Goal: Task Accomplishment & Management: Use online tool/utility

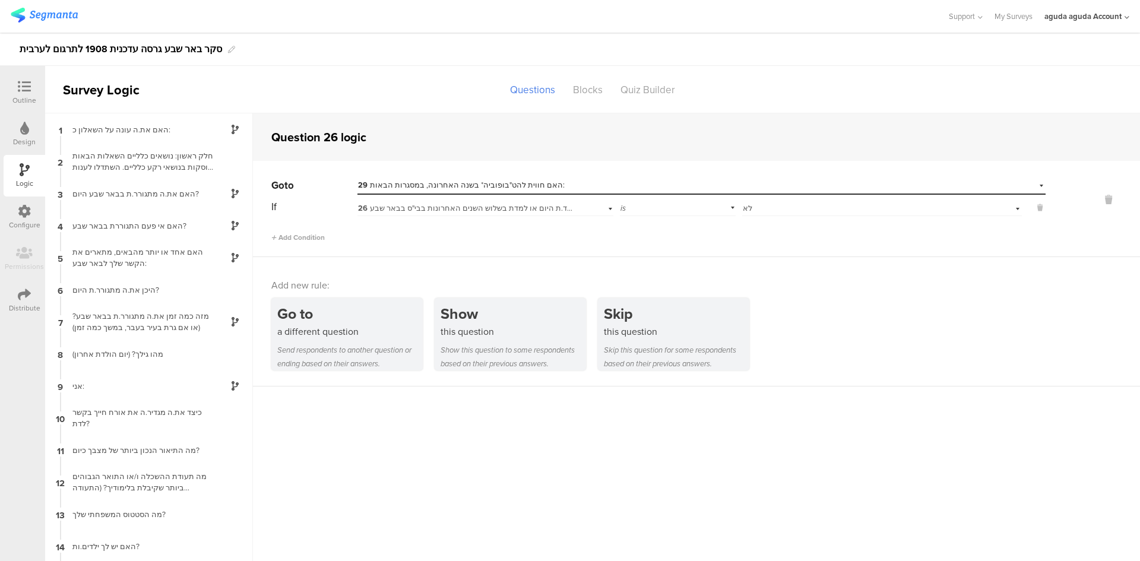
click at [35, 88] on div at bounding box center [24, 87] width 24 height 15
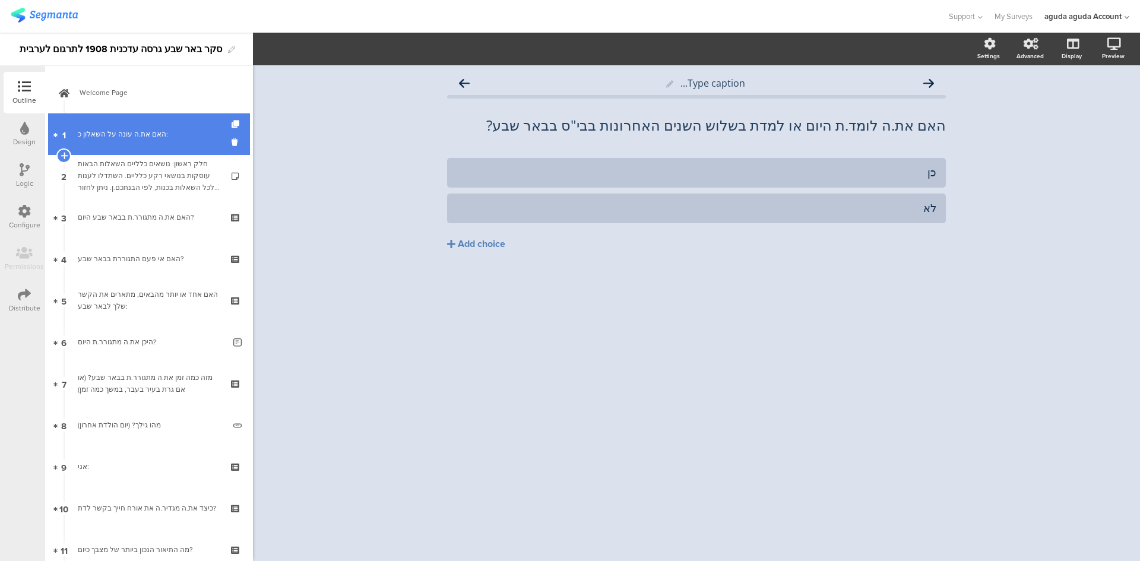
click at [153, 118] on link "1 האם את.ה עונה על השאלון כ:" at bounding box center [149, 134] width 202 height 42
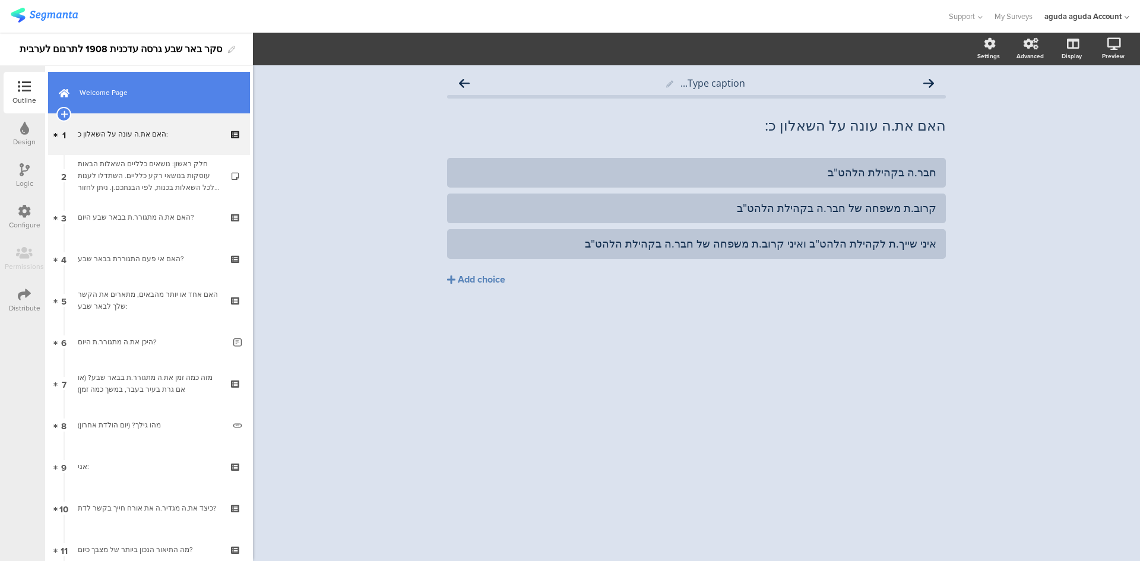
click at [129, 101] on link "Welcome Page" at bounding box center [149, 93] width 202 height 42
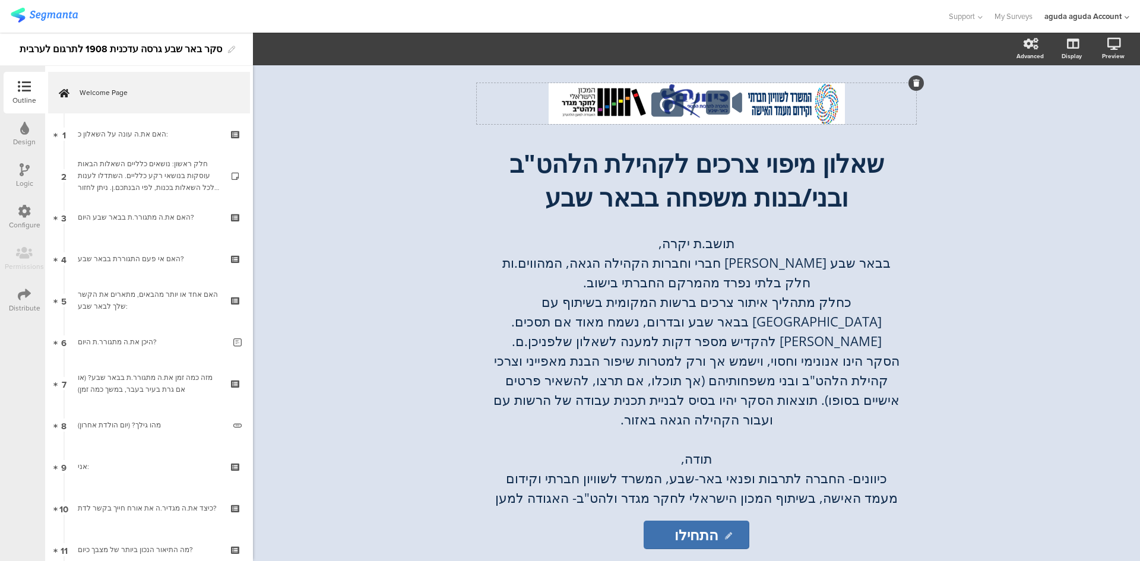
click at [666, 115] on icon at bounding box center [667, 103] width 40 height 40
drag, startPoint x: 547, startPoint y: 109, endPoint x: 586, endPoint y: 114, distance: 39.6
drag, startPoint x: 586, startPoint y: 114, endPoint x: 619, endPoint y: 113, distance: 33.3
click at [619, 113] on div "/" at bounding box center [696, 103] width 439 height 41
click at [785, 106] on div "/" at bounding box center [696, 103] width 439 height 41
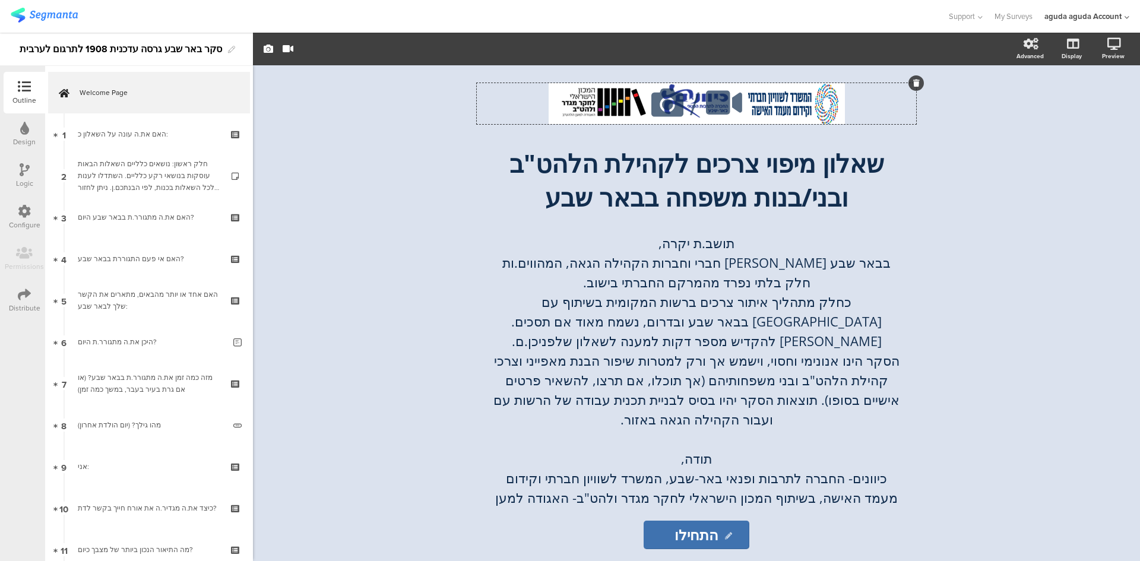
click at [785, 106] on div "/" at bounding box center [696, 103] width 439 height 41
click at [678, 113] on icon at bounding box center [667, 103] width 40 height 40
click at [611, 110] on div "/" at bounding box center [696, 103] width 439 height 41
click at [871, 122] on div "/" at bounding box center [696, 103] width 439 height 41
click at [594, 100] on div "/" at bounding box center [696, 103] width 439 height 41
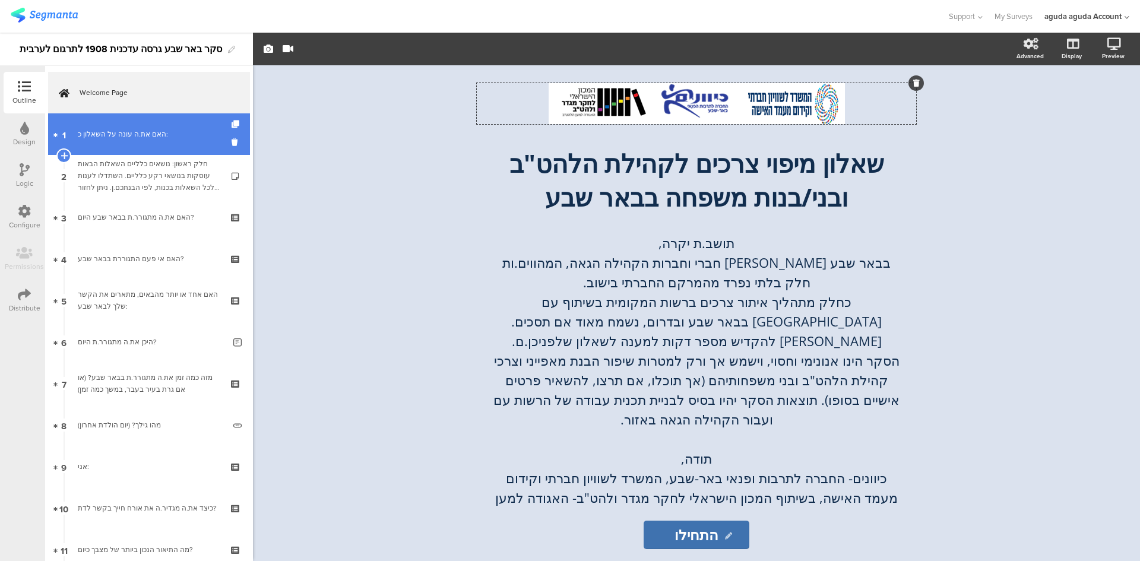
click at [132, 154] on link "1 האם את.ה עונה על השאלון כ:" at bounding box center [149, 134] width 202 height 42
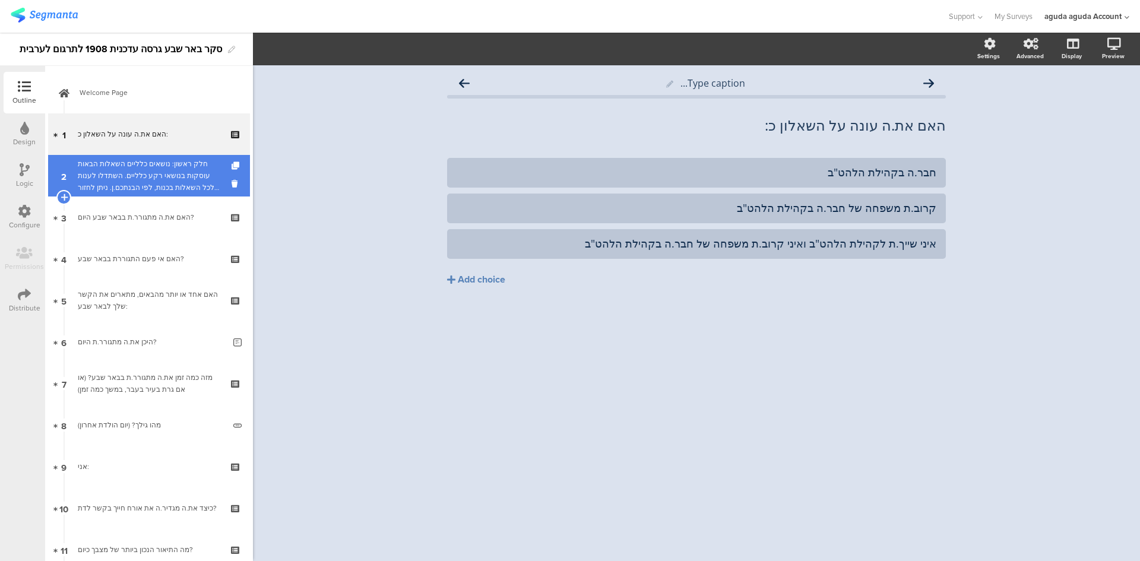
click at [145, 187] on div "חלק ראשון: נושאים כלליים השאלות הבאות עוסקות בנושאי רקע כלליים. השתדלו לענות לכ…" at bounding box center [149, 176] width 142 height 36
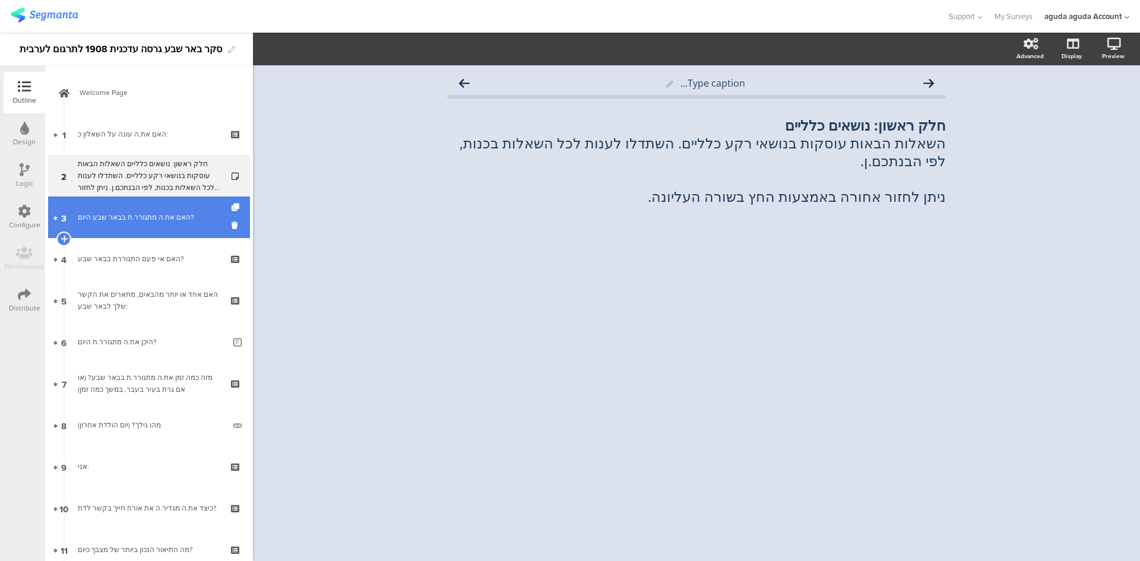
click at [128, 208] on link "3 האם את.ה מתגורר.ת בבאר שבע היום?" at bounding box center [149, 218] width 202 height 42
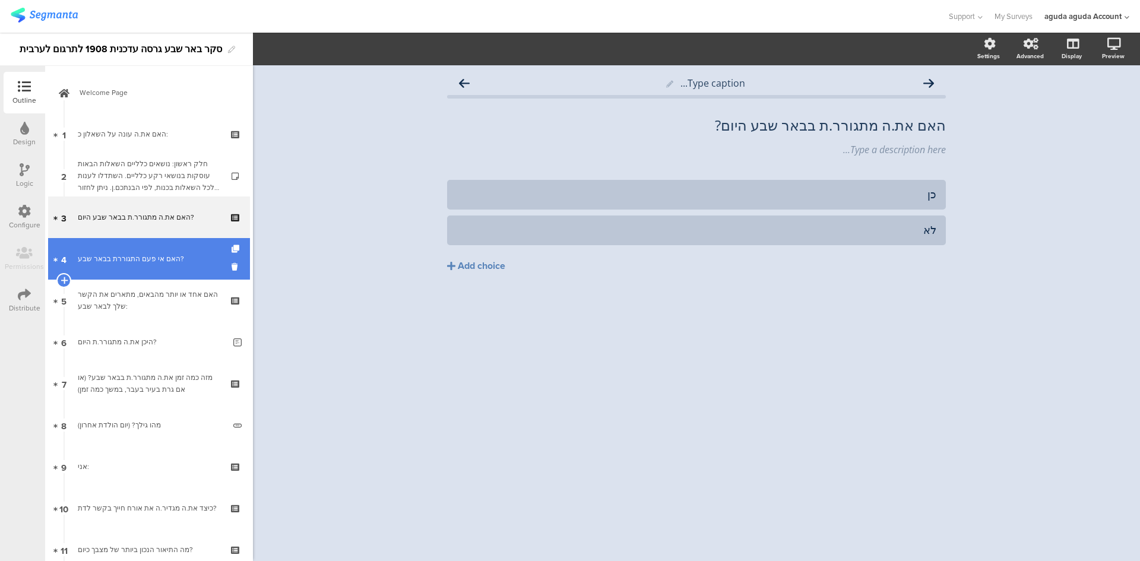
click at [125, 246] on link "4 האם אי פעם התגוררת בבאר שבע?" at bounding box center [149, 259] width 202 height 42
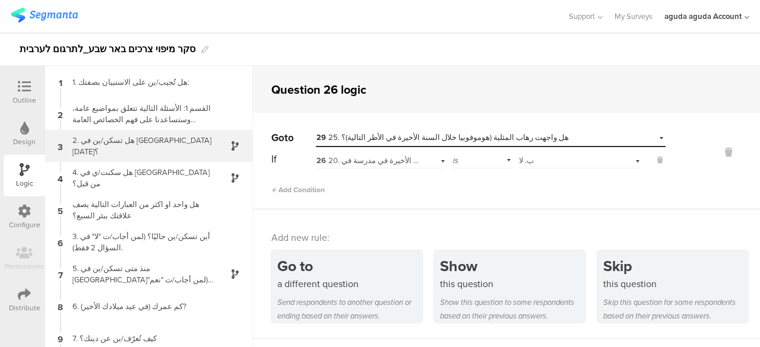
click at [147, 148] on div "2. هل تسكن/ين في بئر السبع اليوم؟" at bounding box center [139, 146] width 148 height 23
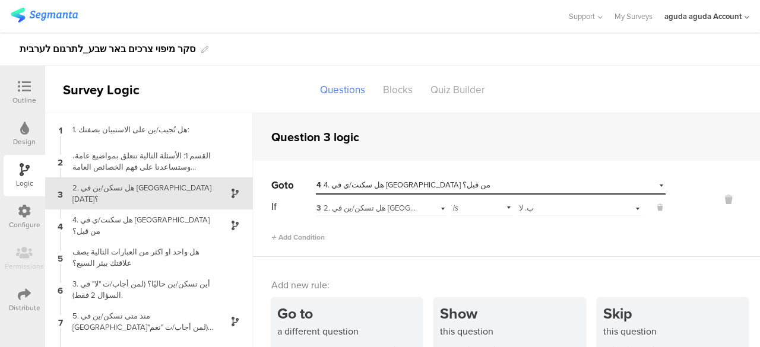
click at [126, 209] on div "3 2. هل تسكن/ين في بئر السبع اليوم؟" at bounding box center [149, 194] width 208 height 32
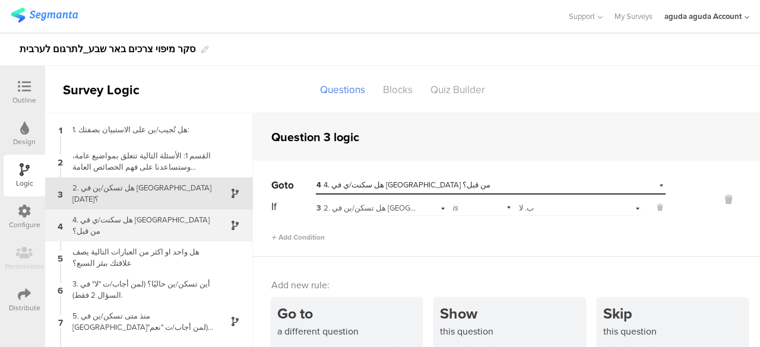
click at [128, 229] on div "4. هل سكنت/ي في بئر السبع من قبل؟" at bounding box center [139, 225] width 148 height 23
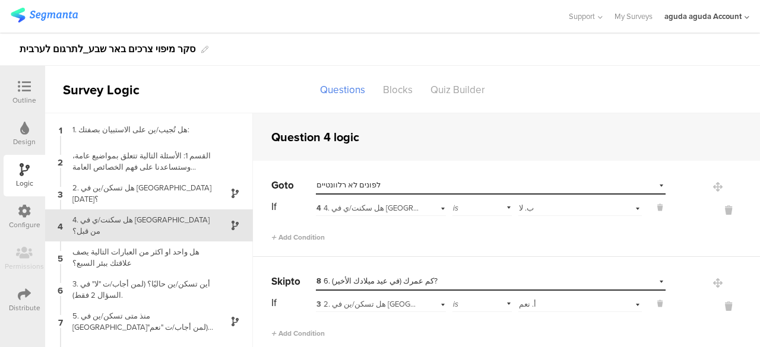
click at [5, 81] on div "Outline" at bounding box center [25, 93] width 42 height 42
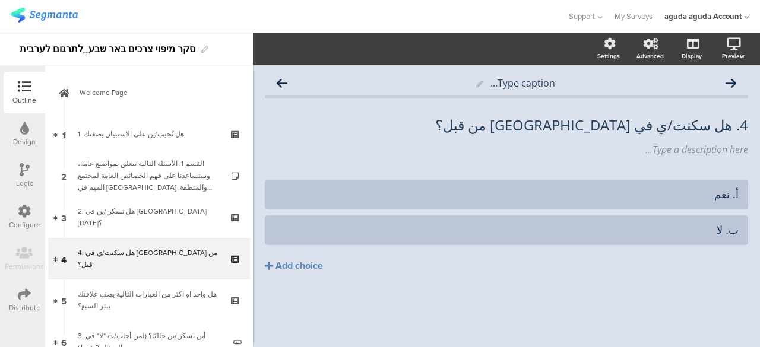
click at [23, 81] on icon at bounding box center [24, 86] width 13 height 13
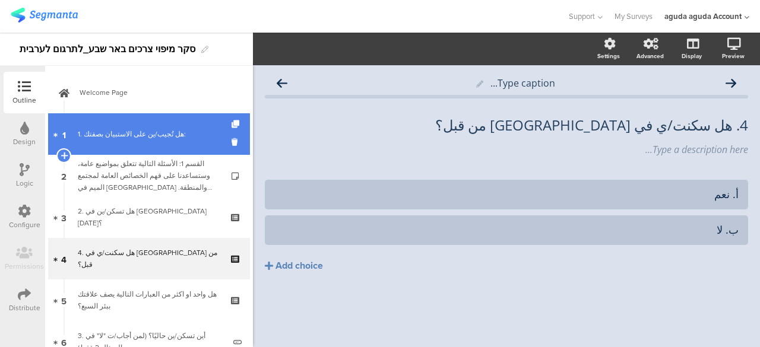
click at [160, 130] on div "1. هل تُجيب/ين على الاستبيان بصفتك:" at bounding box center [149, 134] width 142 height 12
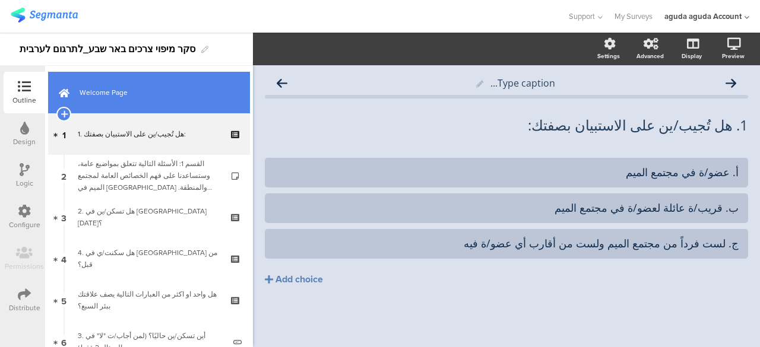
click at [106, 97] on span "Welcome Page" at bounding box center [156, 93] width 152 height 12
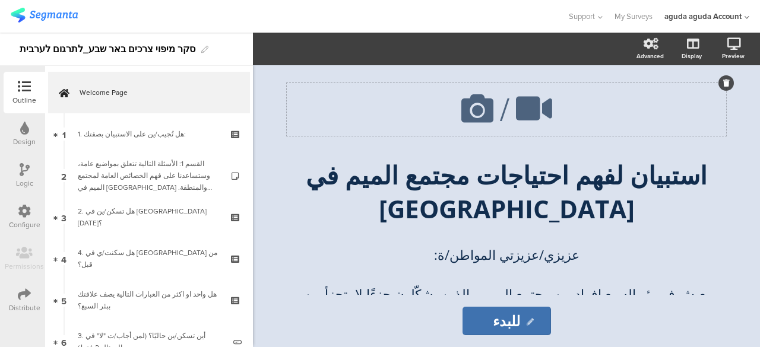
click at [502, 112] on media-setter "/" at bounding box center [506, 109] width 99 height 47
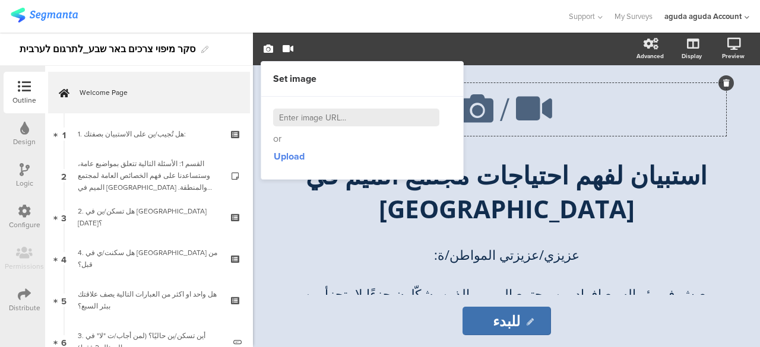
click at [399, 121] on input at bounding box center [356, 118] width 166 height 18
click at [303, 155] on span "Upload" at bounding box center [289, 157] width 31 height 14
click at [526, 139] on div "/ استبيان لفهم احتياجات مجتمع الميم في بير السبع استبيان لفهم احتياجات مجتمع ال…" at bounding box center [506, 336] width 439 height 507
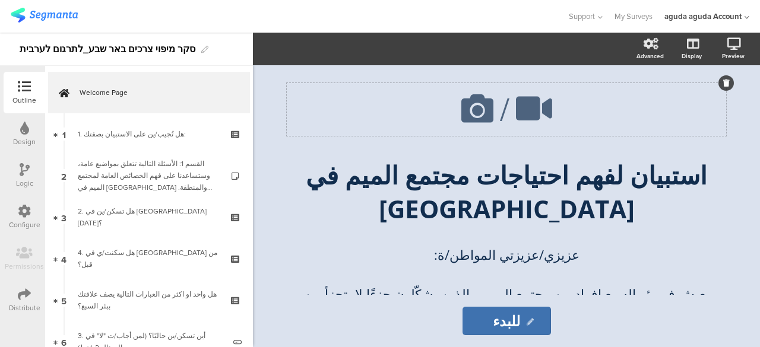
click at [528, 128] on icon at bounding box center [534, 108] width 45 height 40
click at [495, 116] on icon at bounding box center [477, 108] width 40 height 40
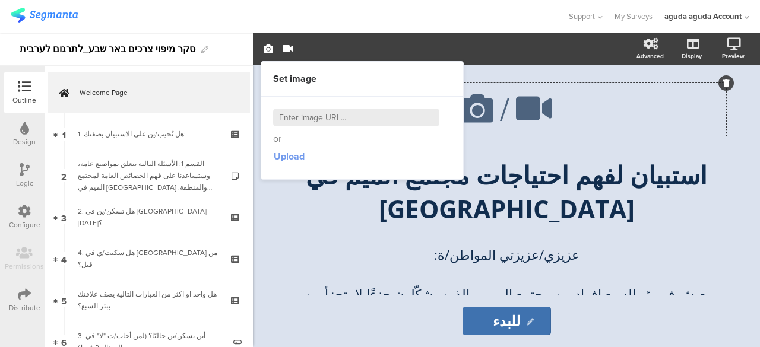
click at [285, 154] on span "Upload" at bounding box center [289, 157] width 31 height 14
click at [289, 155] on span "Upload" at bounding box center [289, 157] width 31 height 14
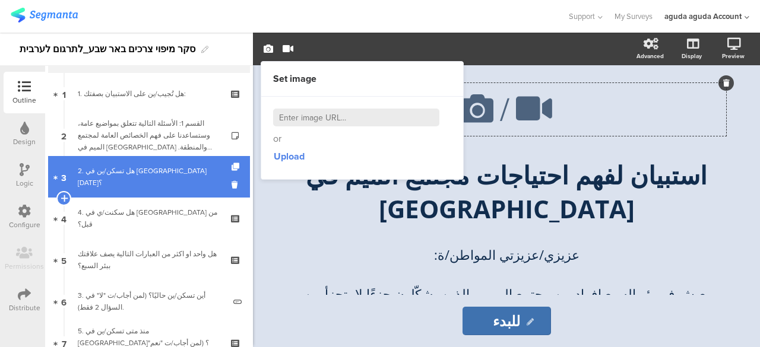
scroll to position [59, 0]
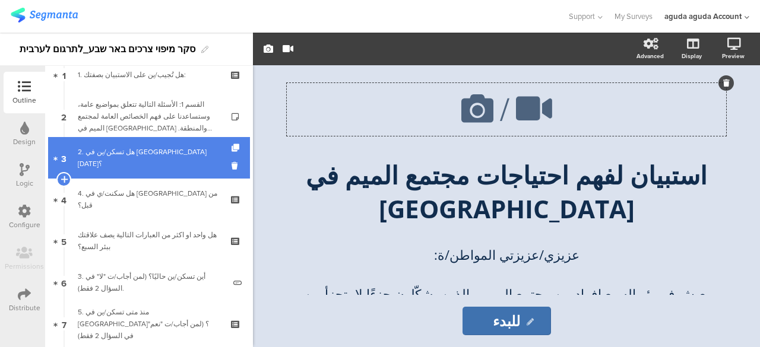
click at [146, 166] on link "3 2. هل تسكن/ين في بئر السبع اليوم؟" at bounding box center [149, 158] width 202 height 42
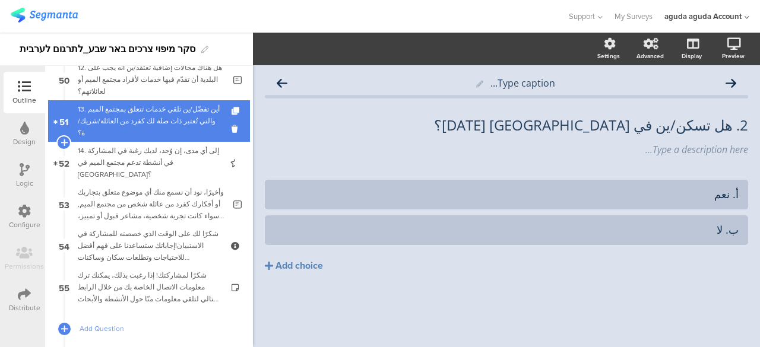
scroll to position [2025, 0]
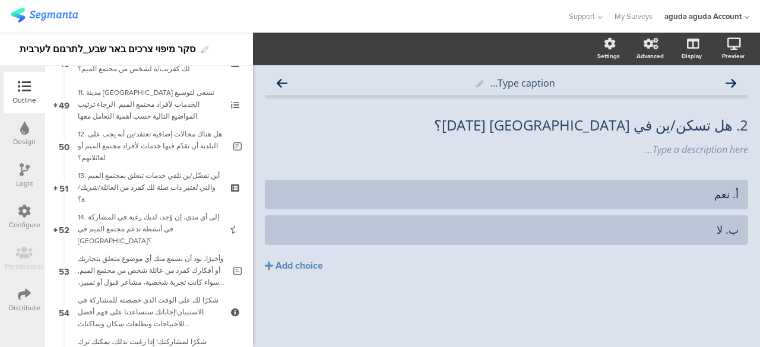
click at [26, 179] on div "Logic" at bounding box center [24, 183] width 17 height 11
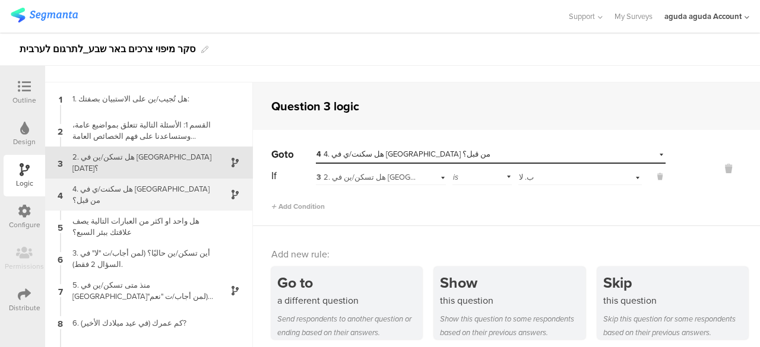
scroll to position [48, 0]
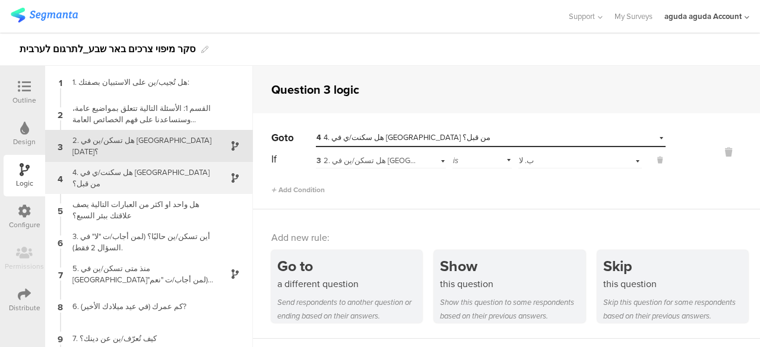
click at [112, 178] on div "4. هل سكنت/ي في بئر السبع من قبل؟" at bounding box center [139, 178] width 148 height 23
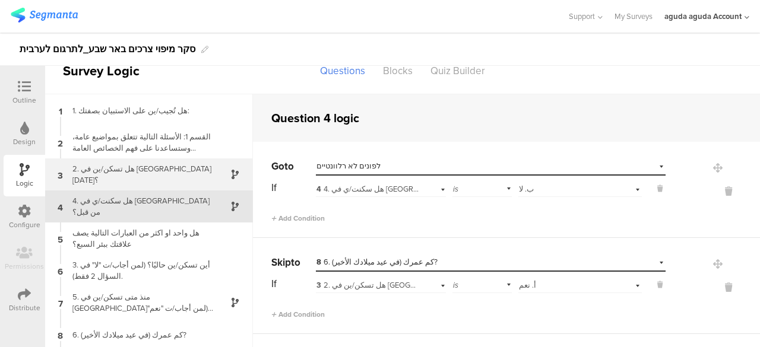
click at [121, 141] on div "القسم 1: الأسئلة التالية تتعلق بمواضيع عامة، وستساعدنا على فهم الخصائص العامة ل…" at bounding box center [139, 142] width 148 height 23
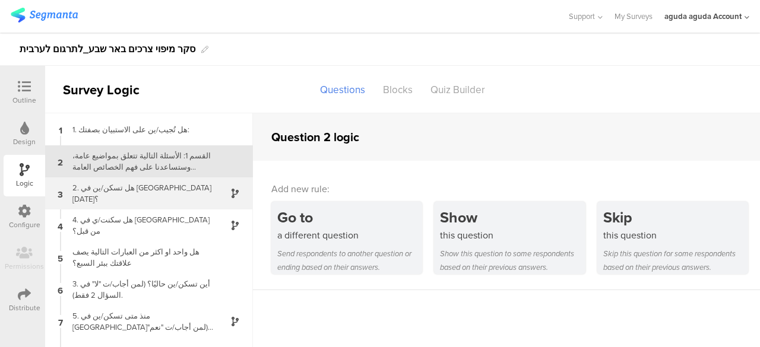
click at [120, 193] on div "2. هل تسكن/ين في بئر السبع اليوم؟" at bounding box center [139, 193] width 148 height 23
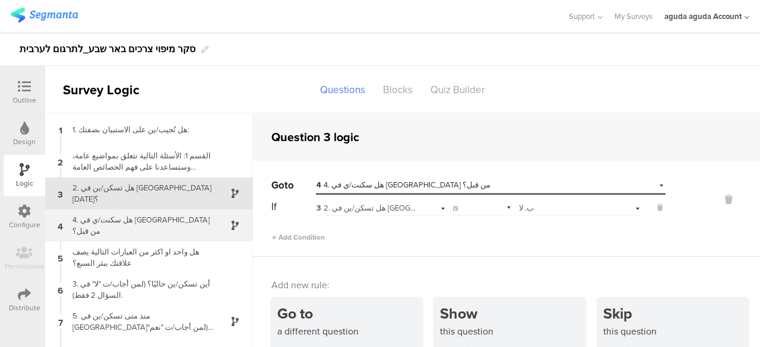
click at [134, 223] on div "4. هل سكنت/ي في بئر السبع من قبل؟" at bounding box center [139, 225] width 148 height 23
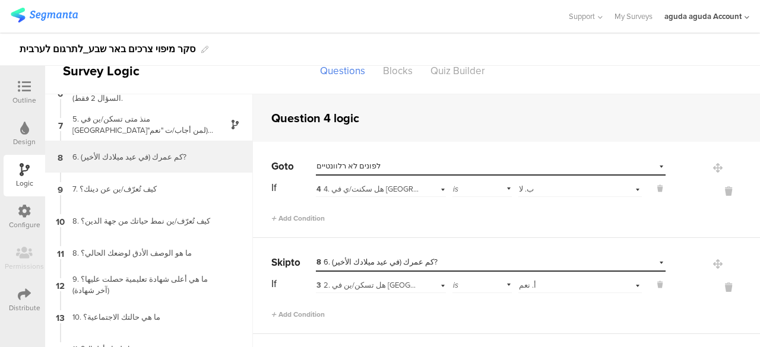
scroll to position [59, 0]
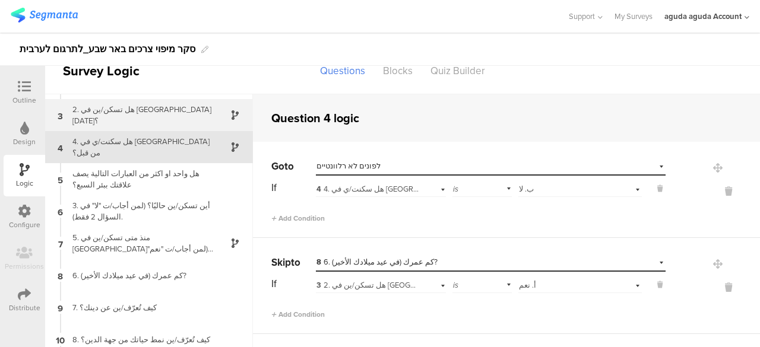
click at [127, 112] on div "2. هل تسكن/ين في بئر السبع اليوم؟" at bounding box center [139, 115] width 148 height 23
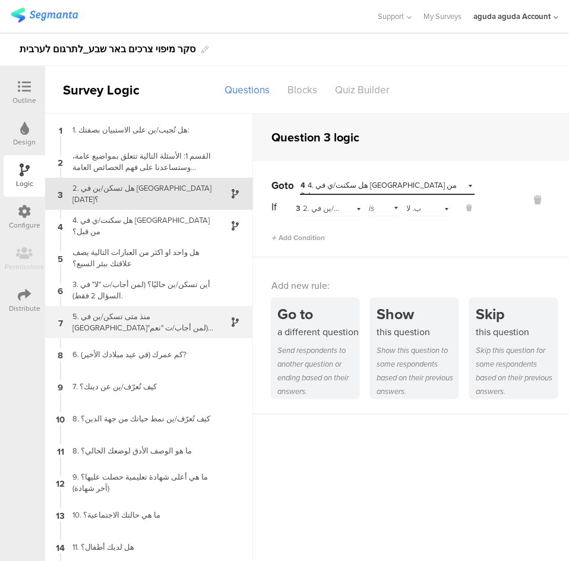
click at [156, 327] on div "5. منذ متى تسكن/ين في بئر السبع؟ (لمن أجاب/ت "نعم" في السؤال 2 فقط)" at bounding box center [139, 322] width 148 height 23
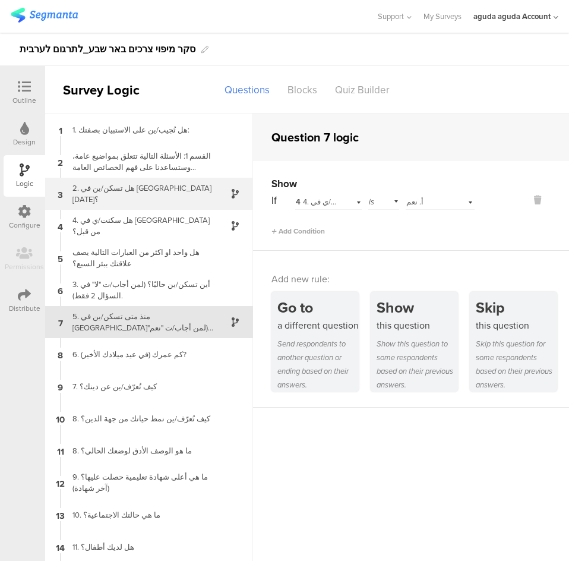
click at [112, 192] on div "2. هل تسكن/ين في بئر السبع اليوم؟" at bounding box center [139, 193] width 148 height 23
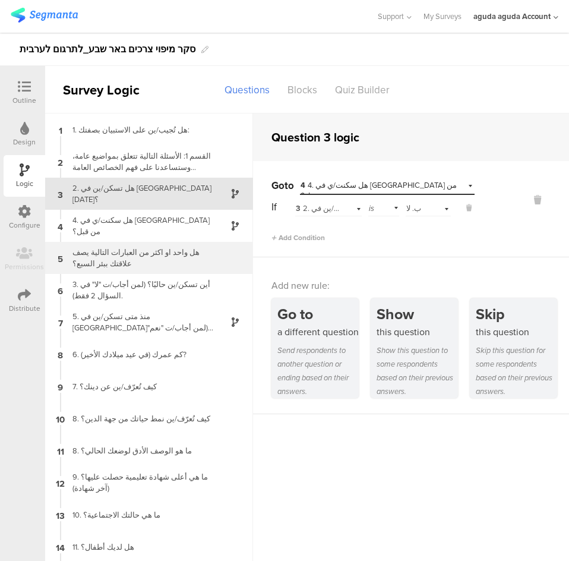
click at [135, 257] on div "هل واحد او اكثر من العبارات التالية يصف علاقتك ببئر السبع؟" at bounding box center [139, 257] width 148 height 23
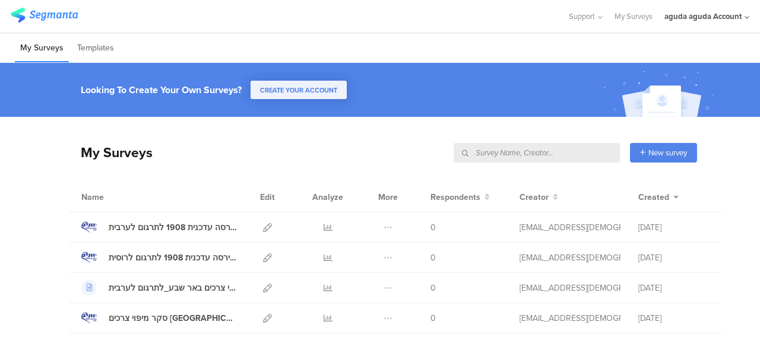
scroll to position [62, 0]
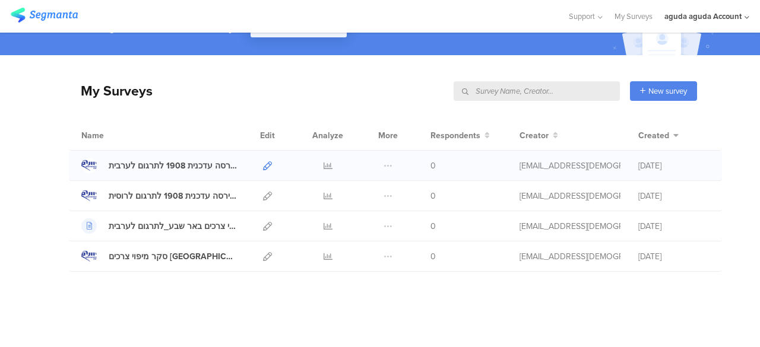
click at [263, 165] on icon at bounding box center [267, 166] width 9 height 9
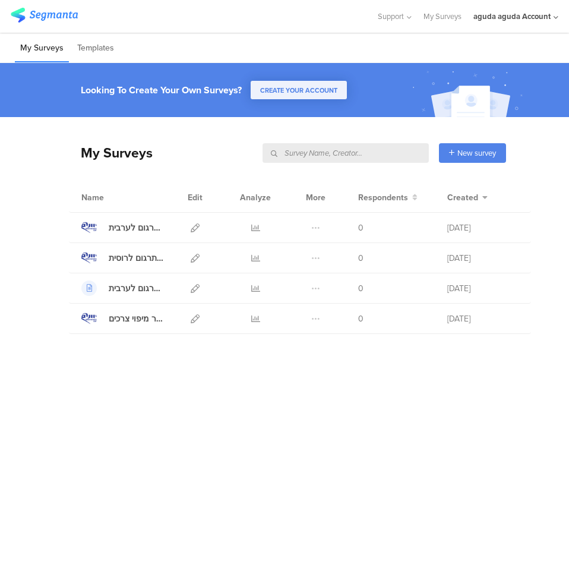
scroll to position [0, 0]
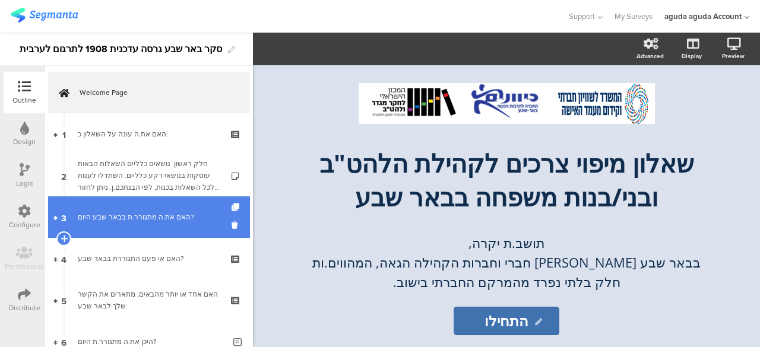
click at [128, 231] on link "3 האם את.ה מתגורר.ת בבאר שבע היום?" at bounding box center [149, 218] width 202 height 42
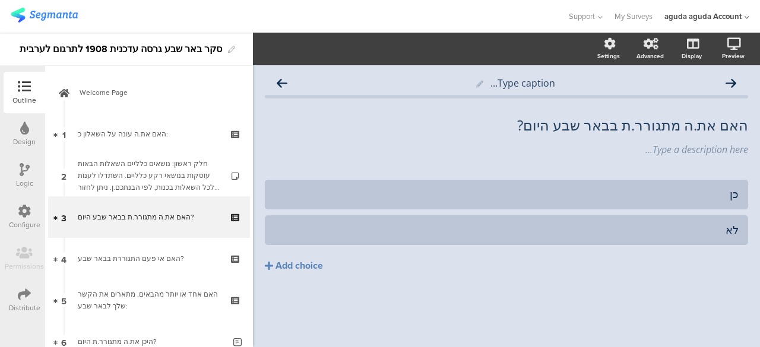
click at [29, 181] on div "Logic" at bounding box center [24, 183] width 17 height 11
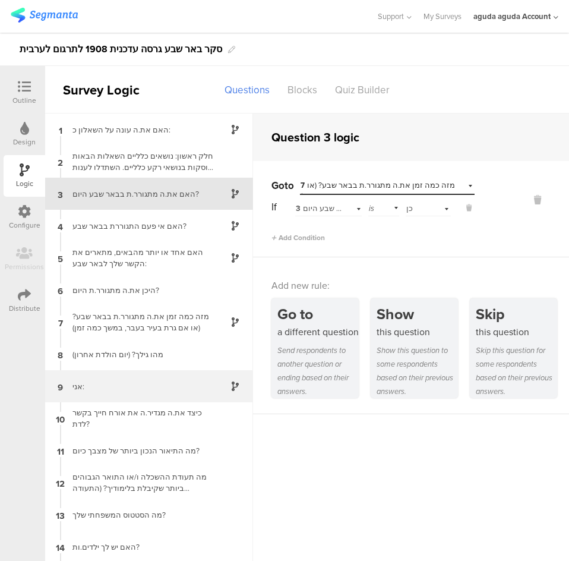
click at [163, 347] on div "9 אני:" at bounding box center [149, 386] width 208 height 32
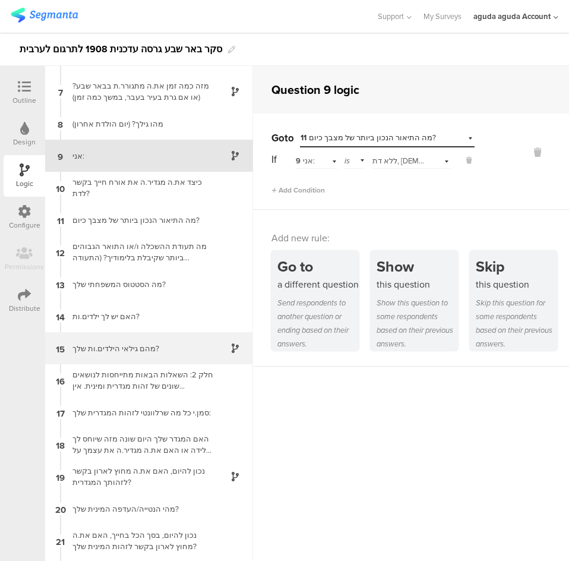
scroll to position [204, 0]
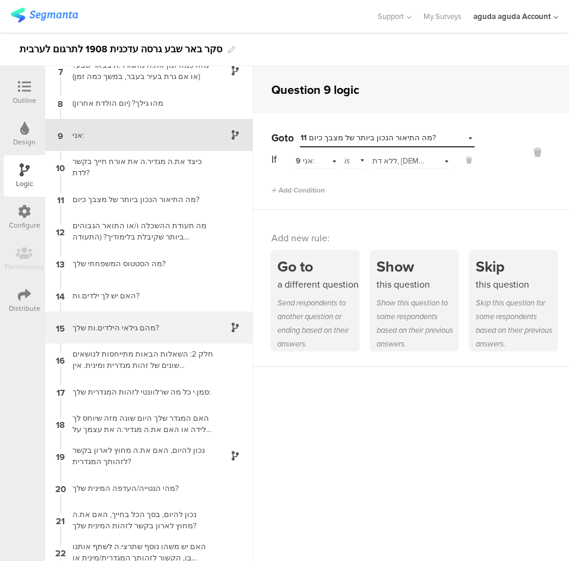
click at [158, 318] on div "15 מהם גילאי הילדים.ות שלך?" at bounding box center [149, 327] width 208 height 32
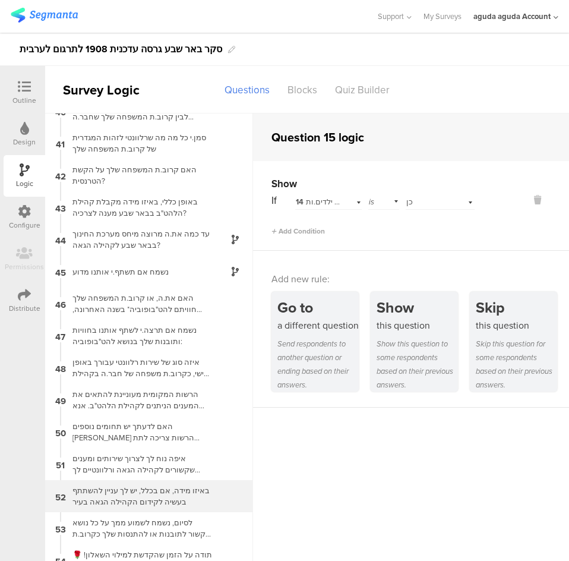
scroll to position [48, 0]
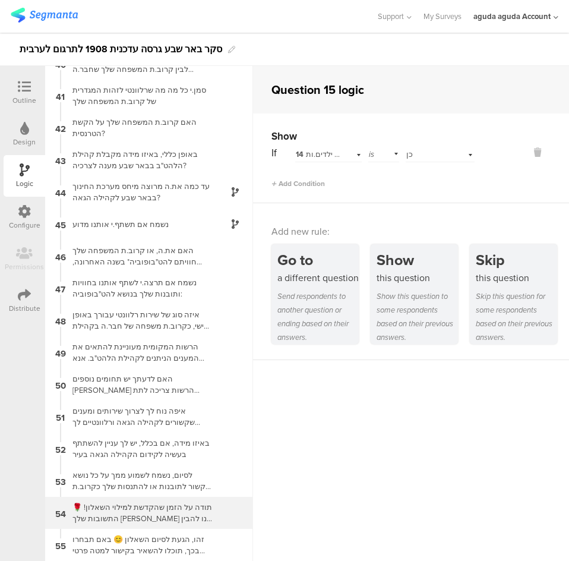
click at [139, 347] on div "תודה על הזמן שהקדשת למילוי השאלון! 🌹התשובות שלך יעזרו לנו להבין טוב יותר את מאפ…" at bounding box center [139, 512] width 148 height 23
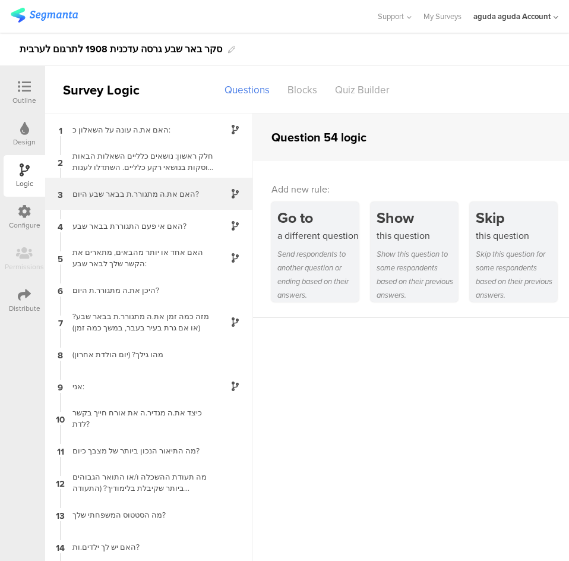
click at [113, 188] on div "האם את.ה מתגורר.ת בבאר שבע היום?" at bounding box center [139, 193] width 148 height 11
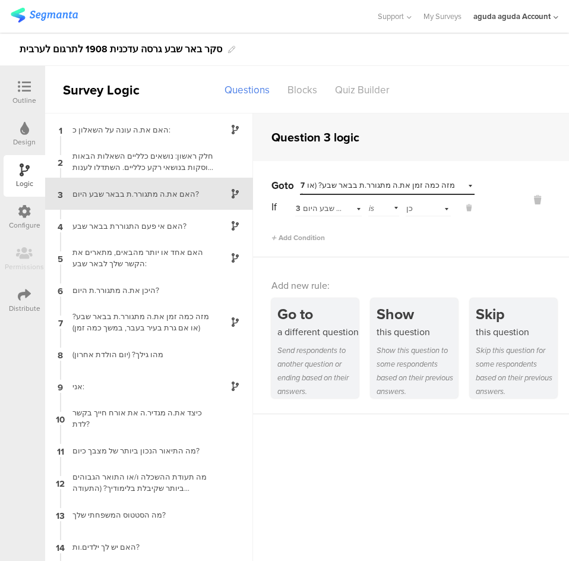
click at [322, 208] on span "3 האם את.ה מתגורר.ת בבאר שבע היום?" at bounding box center [363, 208] width 134 height 11
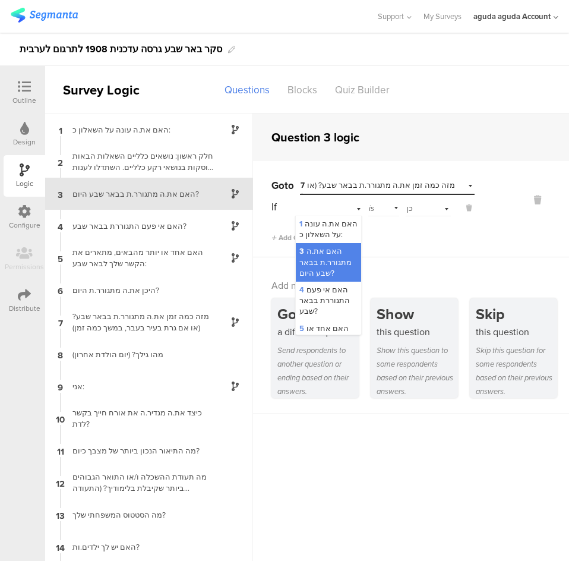
click at [322, 208] on div "3 האם את.ה מתגורר.ת בבאר שבע היום?" at bounding box center [328, 207] width 67 height 18
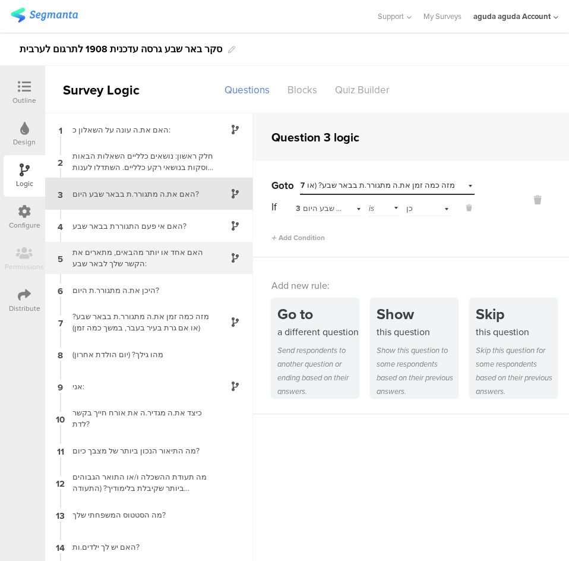
click at [167, 255] on div "האם אחד או יותר מהבאים, מתארים את הקשר שלך לבאר שבע:" at bounding box center [139, 257] width 148 height 23
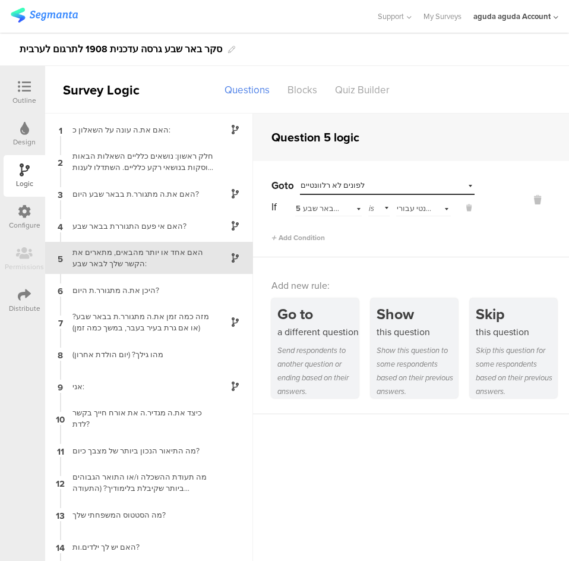
click at [321, 210] on span "5 האם אחד או יותר מהבאים, מתארים את הקשר שלך לבאר שבע:" at bounding box center [403, 208] width 214 height 11
click at [311, 200] on div "5 האם אחד או יותר מהבאים, מתארים את הקשר שלך לבאר שבע:" at bounding box center [316, 207] width 43 height 18
click at [402, 207] on span "אף אחד מאלה לא רלוונטי עבורי" at bounding box center [449, 208] width 104 height 11
click at [402, 207] on span "Select answer..." at bounding box center [425, 208] width 52 height 11
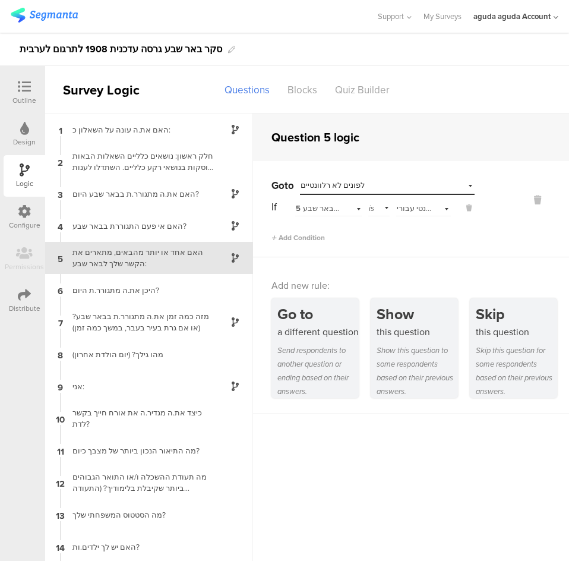
click at [399, 208] on span "אף אחד מאלה לא רלוונטי עבורי" at bounding box center [449, 208] width 104 height 11
click at [413, 200] on div "Select answer... אף אחד מאלה לא רלוונטי עבורי" at bounding box center [424, 207] width 52 height 18
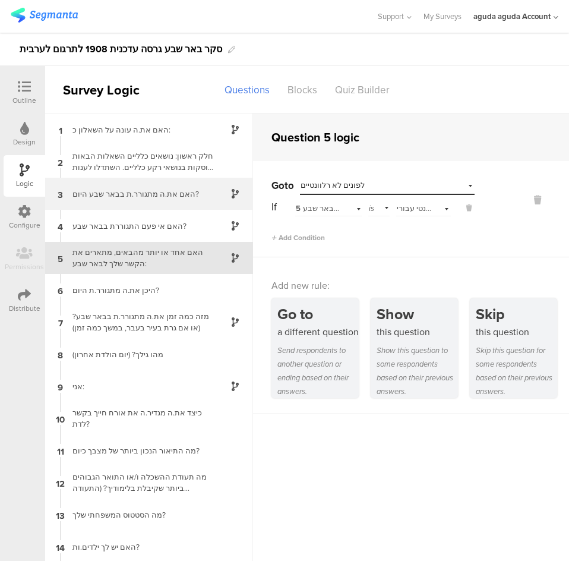
click at [162, 199] on div "האם את.ה מתגורר.ת בבאר שבע היום?" at bounding box center [139, 193] width 148 height 11
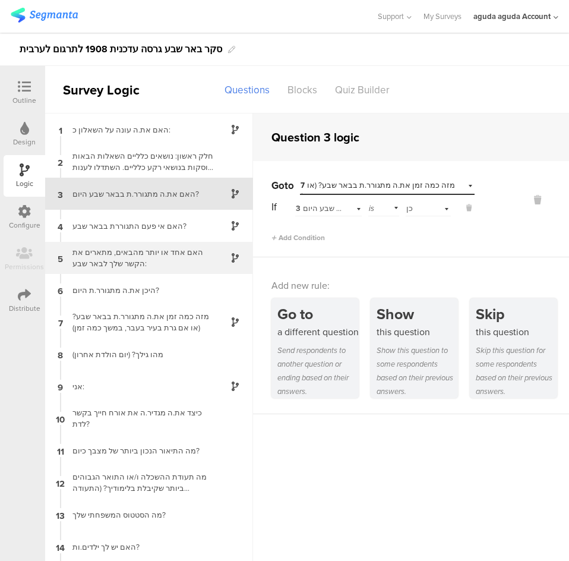
click at [120, 254] on div "האם אחד או יותר מהבאים, מתארים את הקשר שלך לבאר שבע:" at bounding box center [139, 257] width 148 height 23
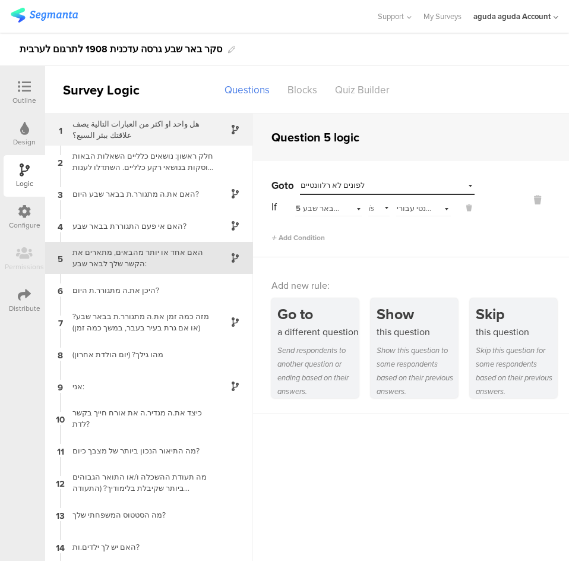
click at [138, 135] on div "هل واحد او اكثر من العبارات التالية يصف علاقتك ببئر السبع؟" at bounding box center [139, 129] width 148 height 23
